Goal: Task Accomplishment & Management: Complete application form

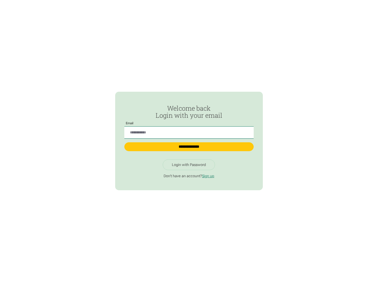
click at [189, 130] on input "Passwordless Login" at bounding box center [188, 133] width 129 height 12
